Goal: Browse casually

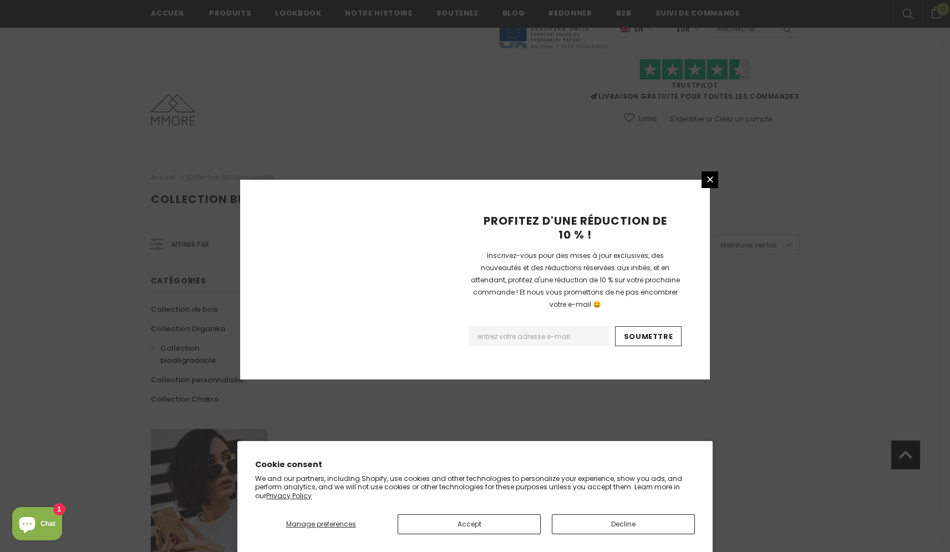
scroll to position [612, 0]
